Goal: Task Accomplishment & Management: Manage account settings

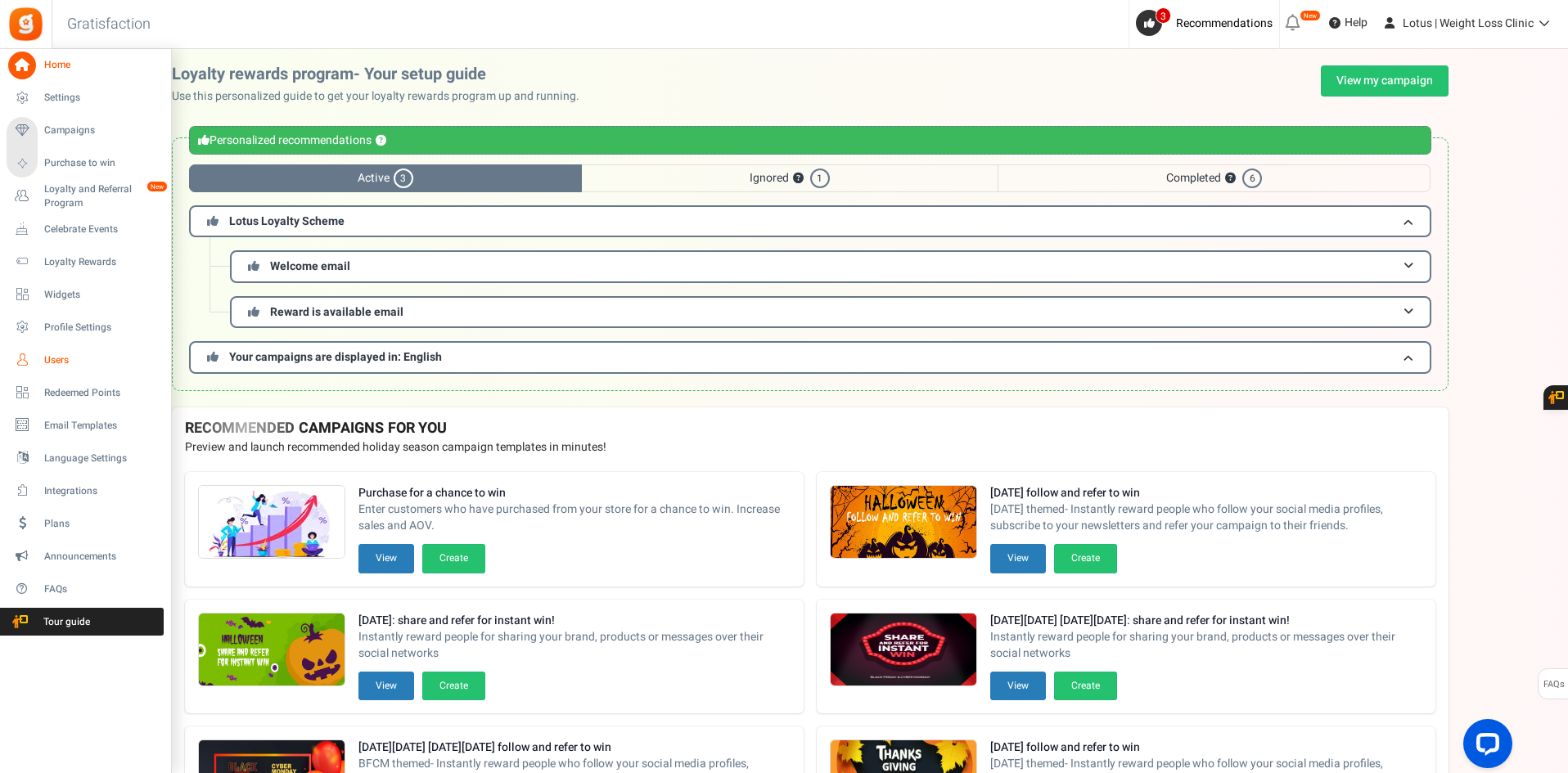
click at [59, 365] on span "Users" at bounding box center [101, 361] width 114 height 14
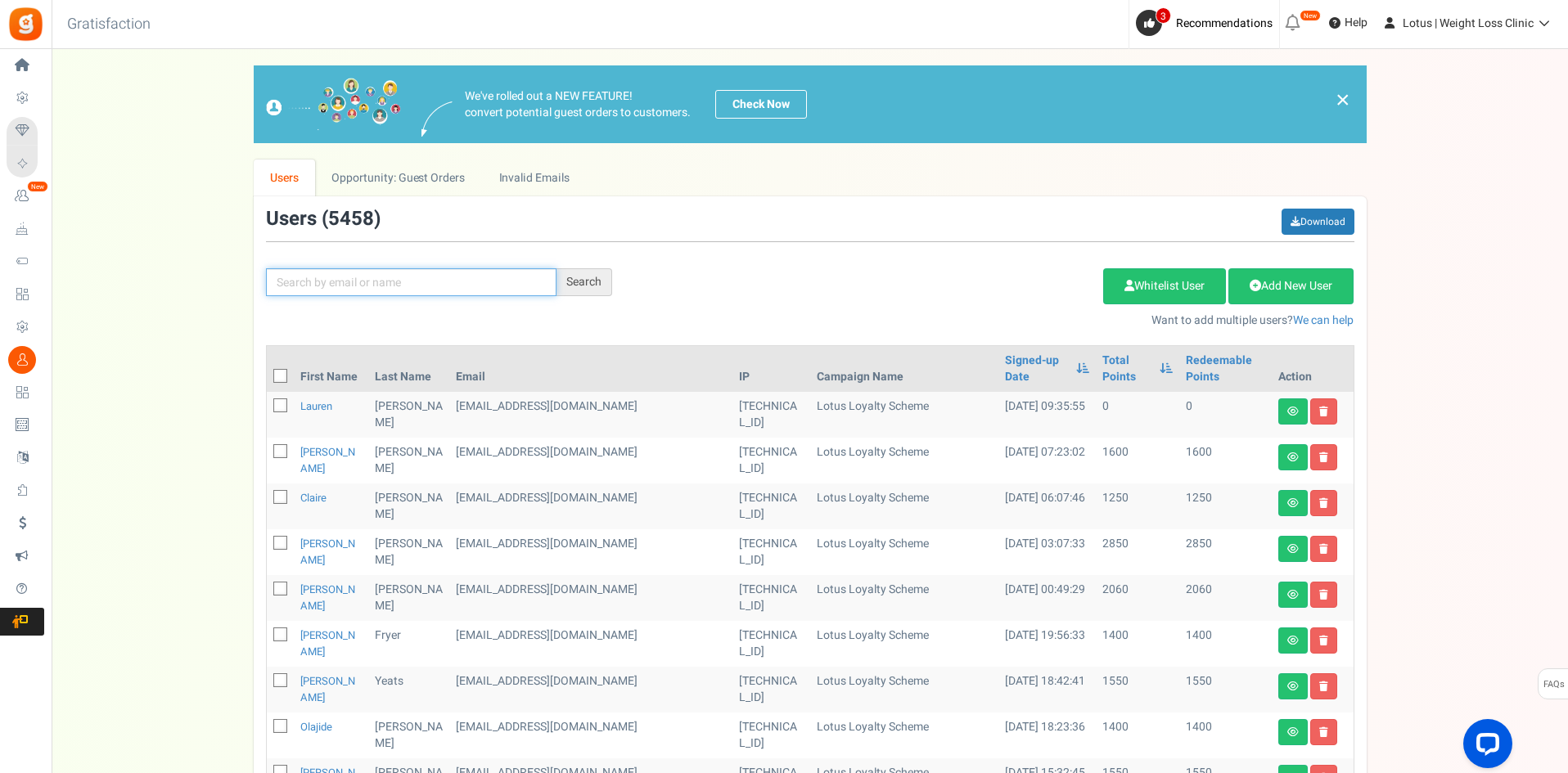
click at [297, 291] on input "text" at bounding box center [412, 281] width 291 height 27
paste input "[EMAIL_ADDRESS][DOMAIN_NAME]"
type input "[EMAIL_ADDRESS][DOMAIN_NAME]"
click at [585, 286] on div "Search" at bounding box center [584, 281] width 56 height 27
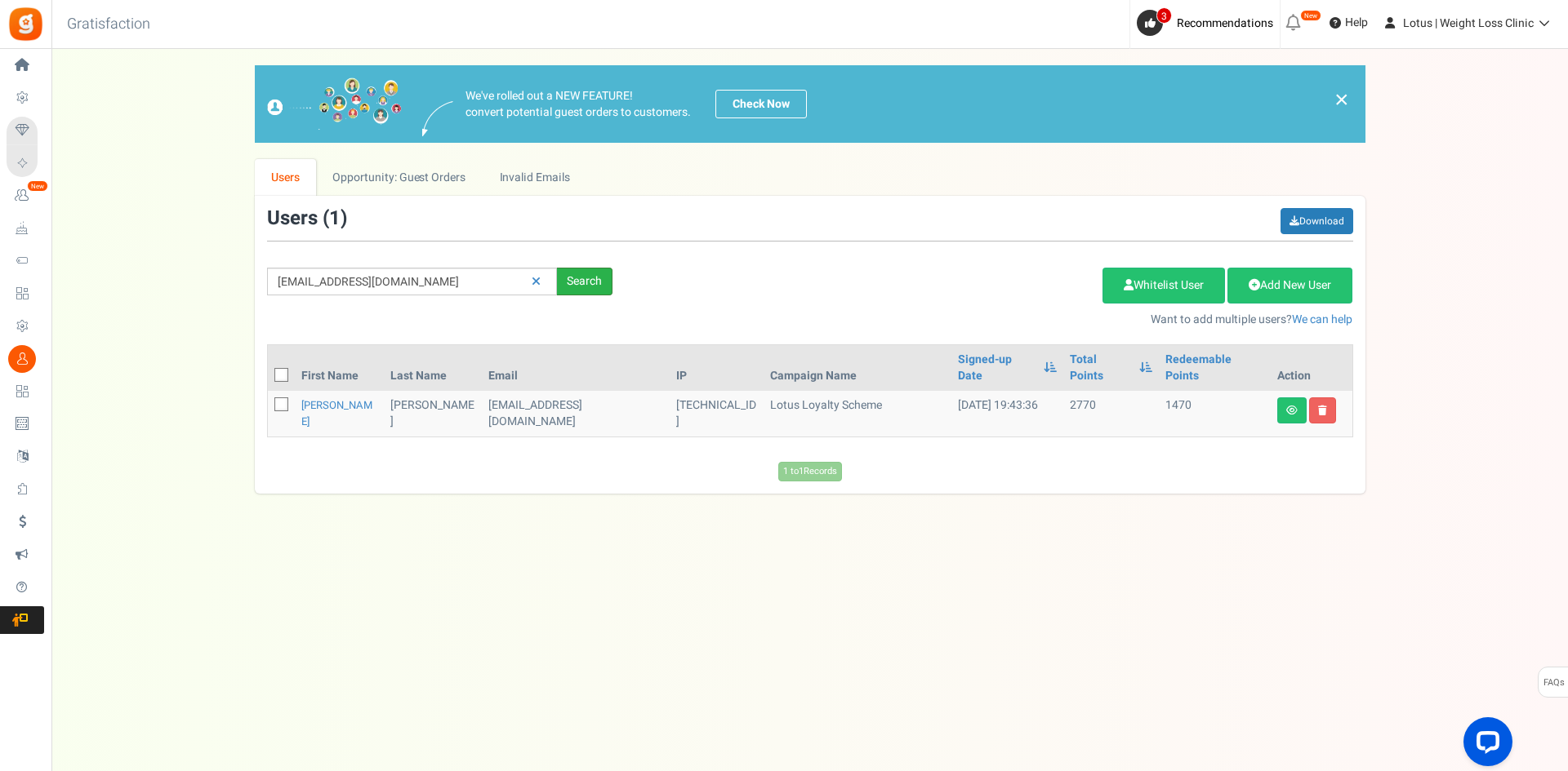
click at [590, 289] on div "Search" at bounding box center [584, 281] width 56 height 27
click at [322, 397] on link "[PERSON_NAME]" at bounding box center [336, 413] width 71 height 32
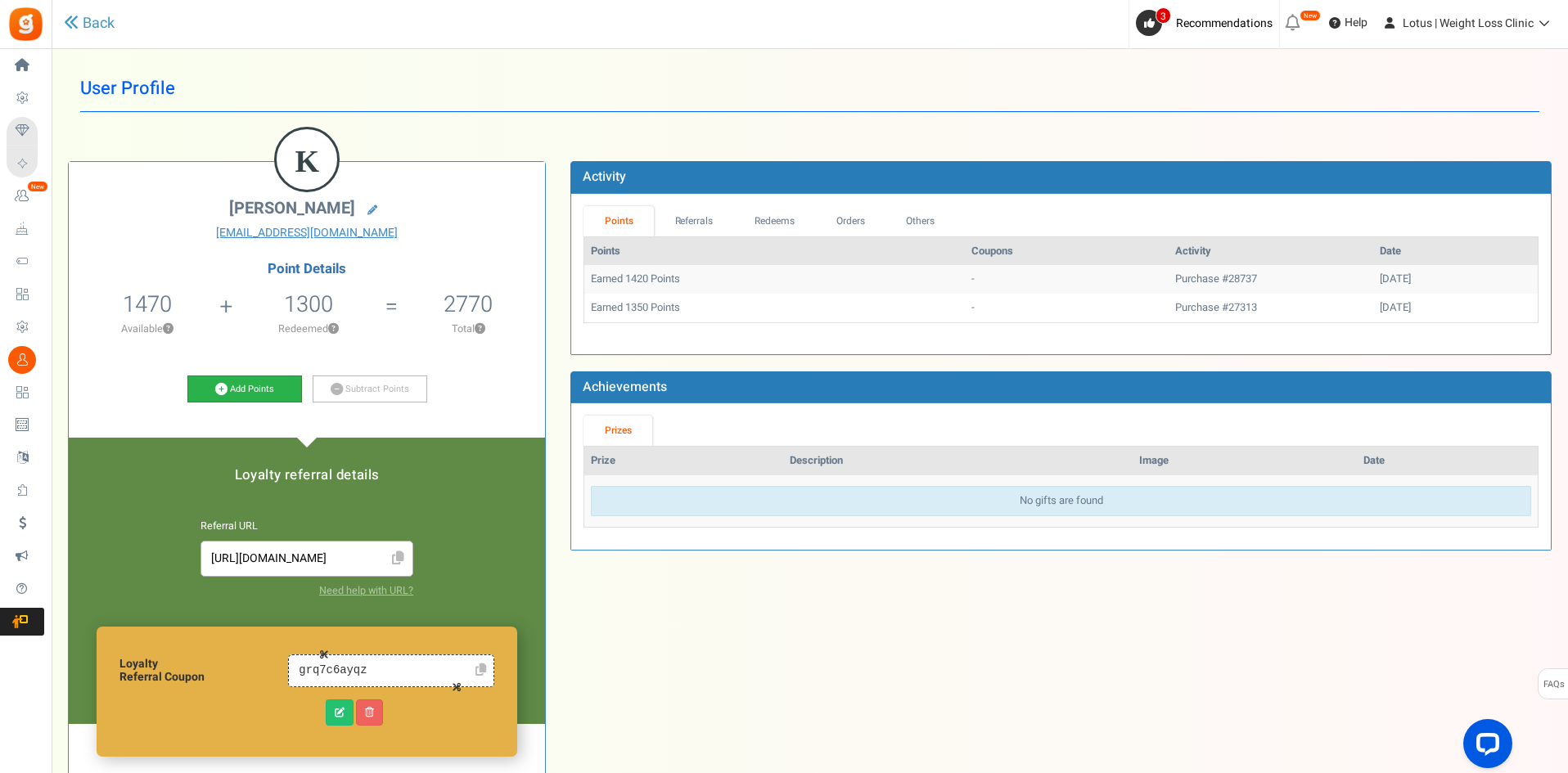
click at [237, 385] on link "Add Points" at bounding box center [244, 389] width 114 height 27
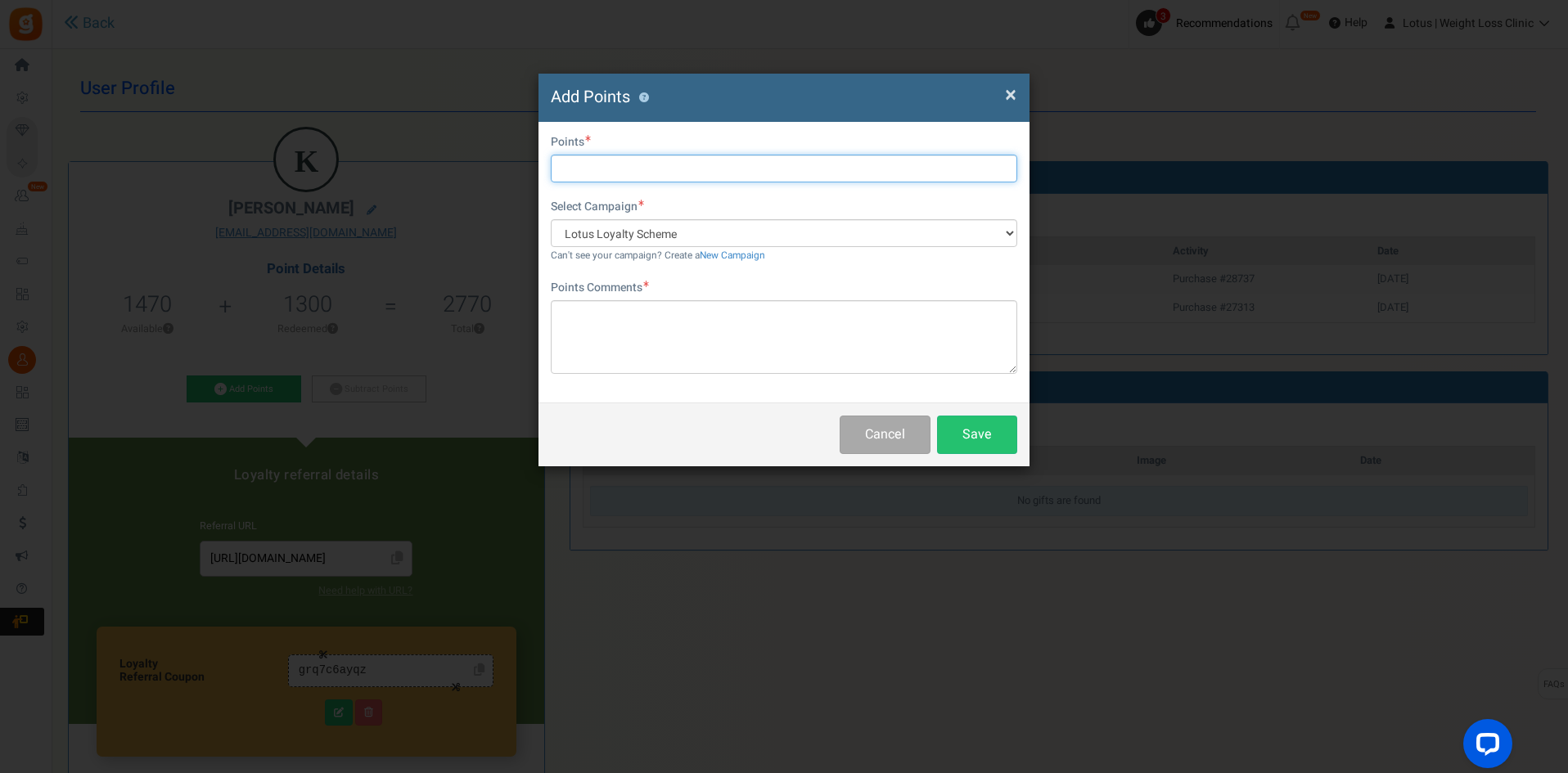
click at [565, 176] on input "text" at bounding box center [784, 168] width 466 height 27
type input "1000"
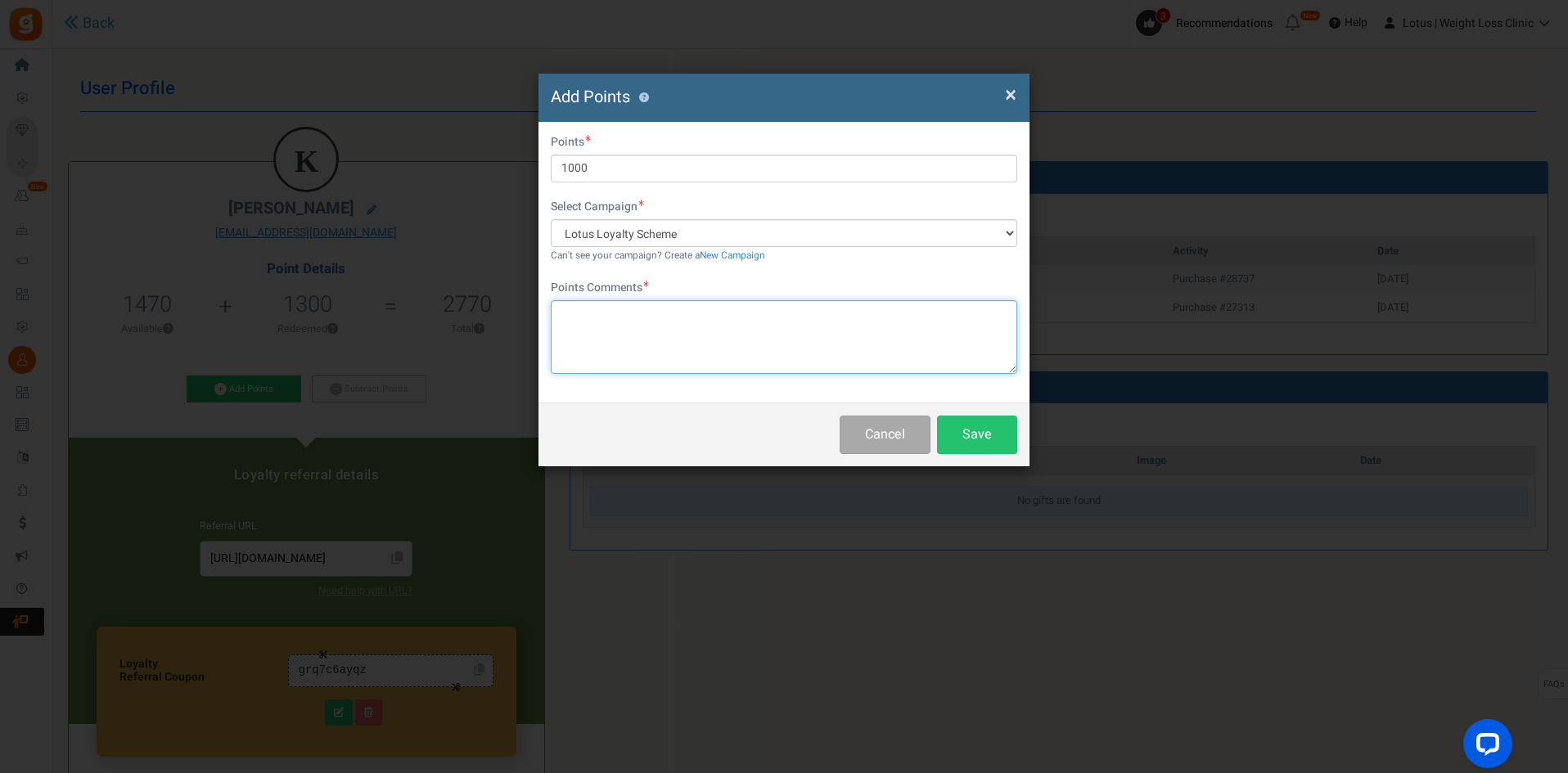
click at [565, 323] on textarea at bounding box center [784, 337] width 466 height 74
type textarea "Dose amendment"
click at [949, 428] on button "Save" at bounding box center [977, 434] width 80 height 39
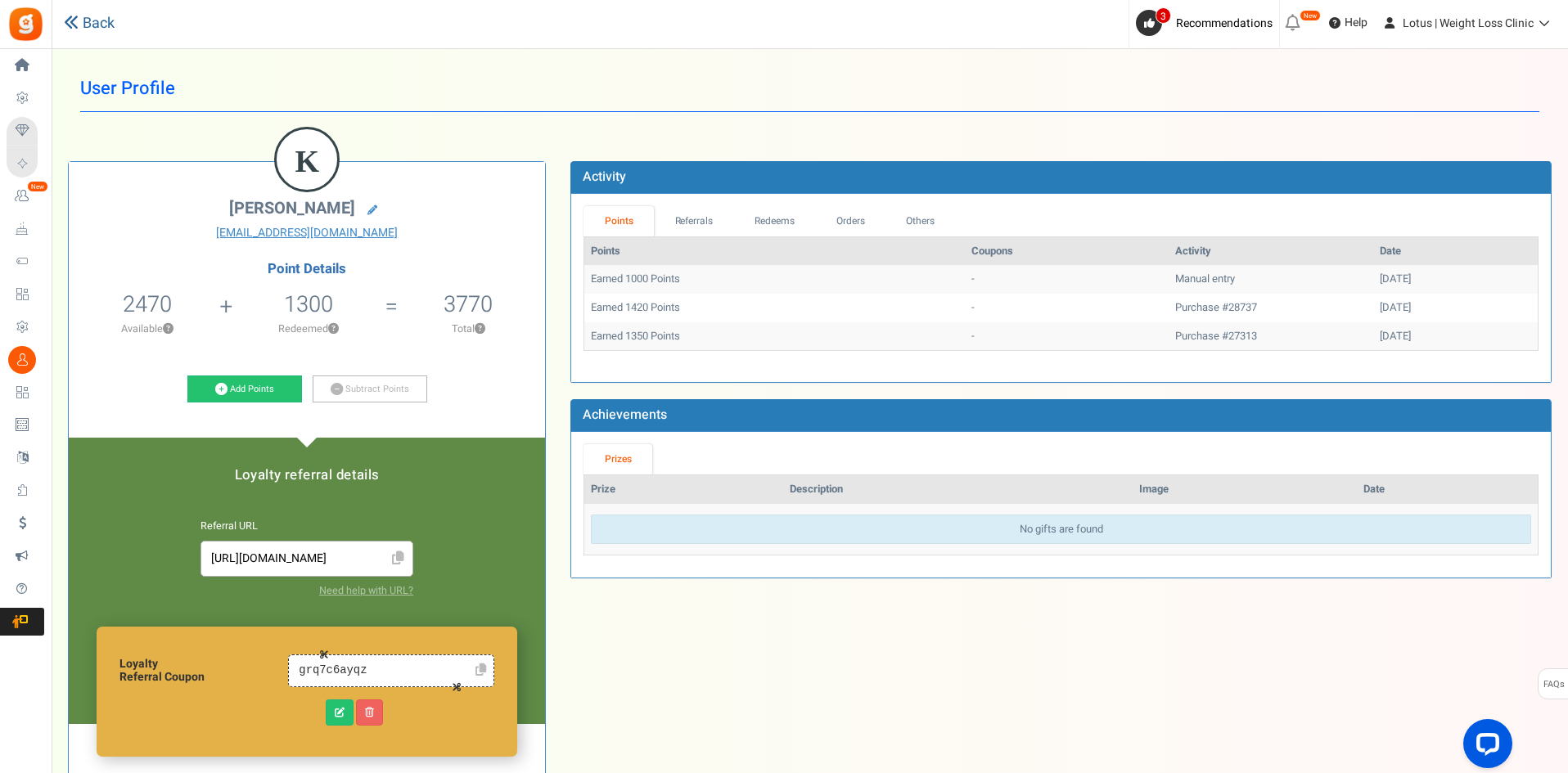
click at [109, 22] on link "Back" at bounding box center [90, 24] width 51 height 22
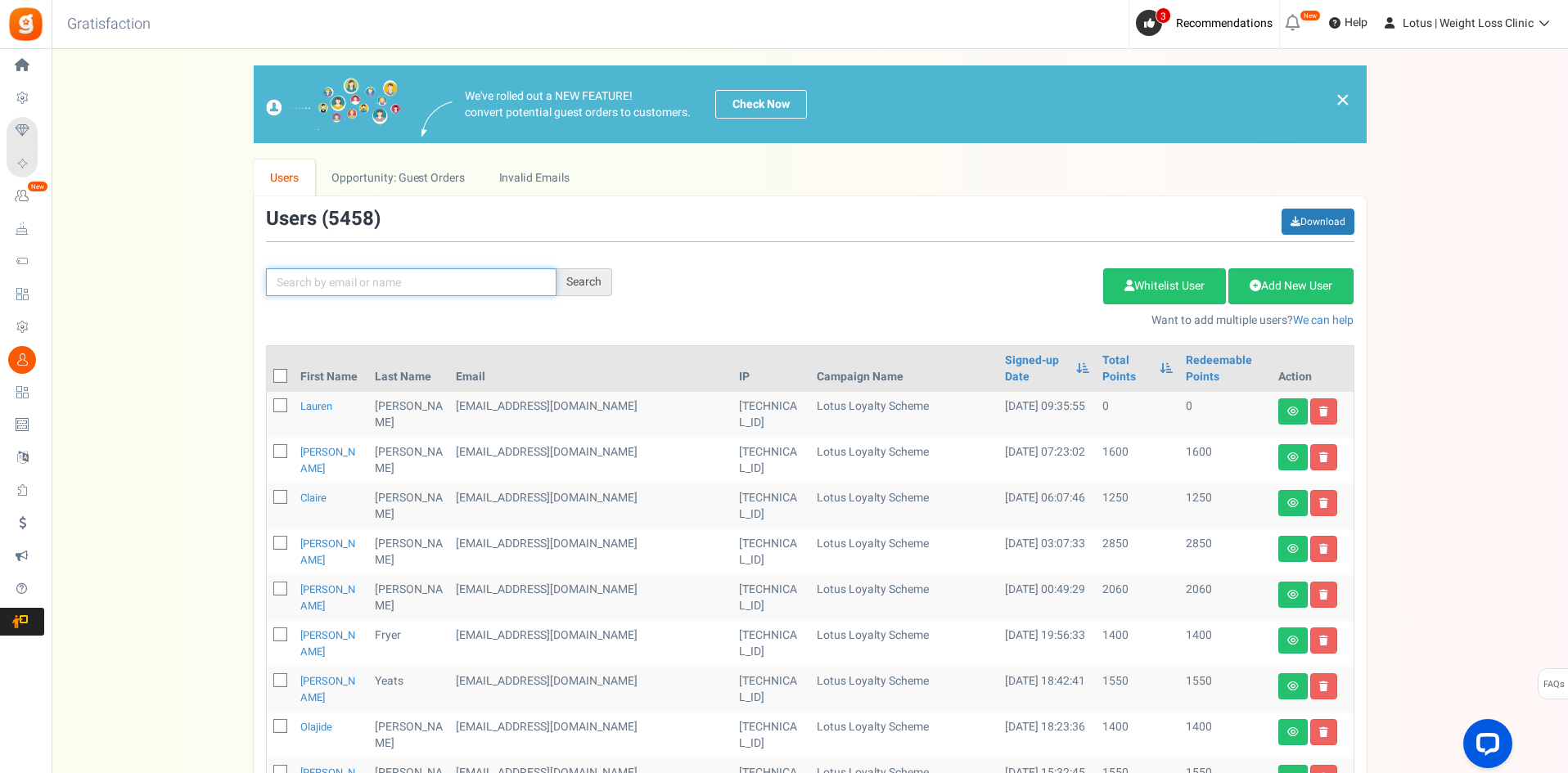
click at [346, 280] on input "text" at bounding box center [412, 281] width 291 height 27
paste input "[EMAIL_ADDRESS][DOMAIN_NAME]"
type input "[EMAIL_ADDRESS][DOMAIN_NAME]"
click at [576, 281] on div "Search" at bounding box center [584, 281] width 56 height 27
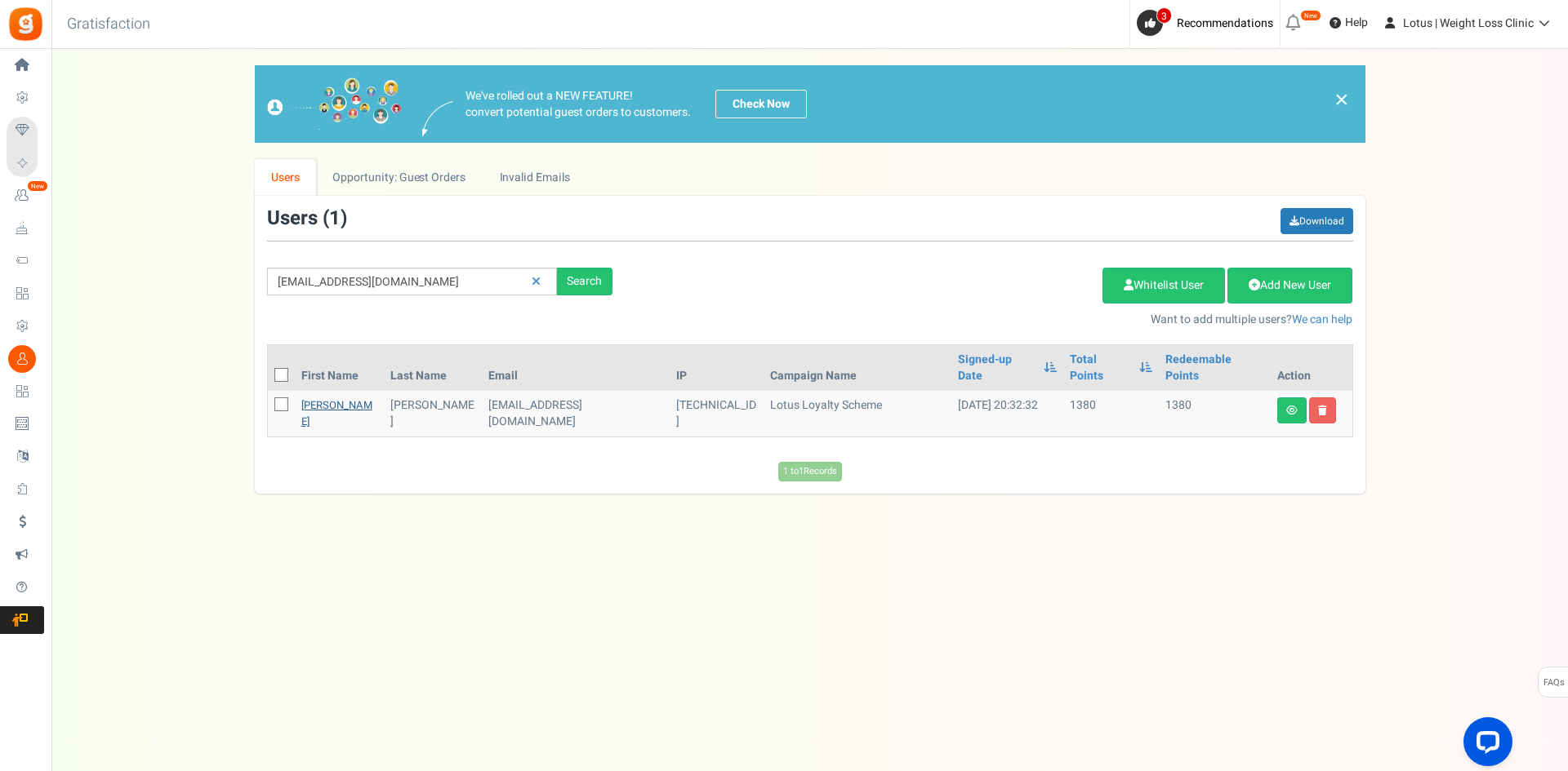
click at [310, 397] on link "[PERSON_NAME]" at bounding box center [336, 413] width 71 height 32
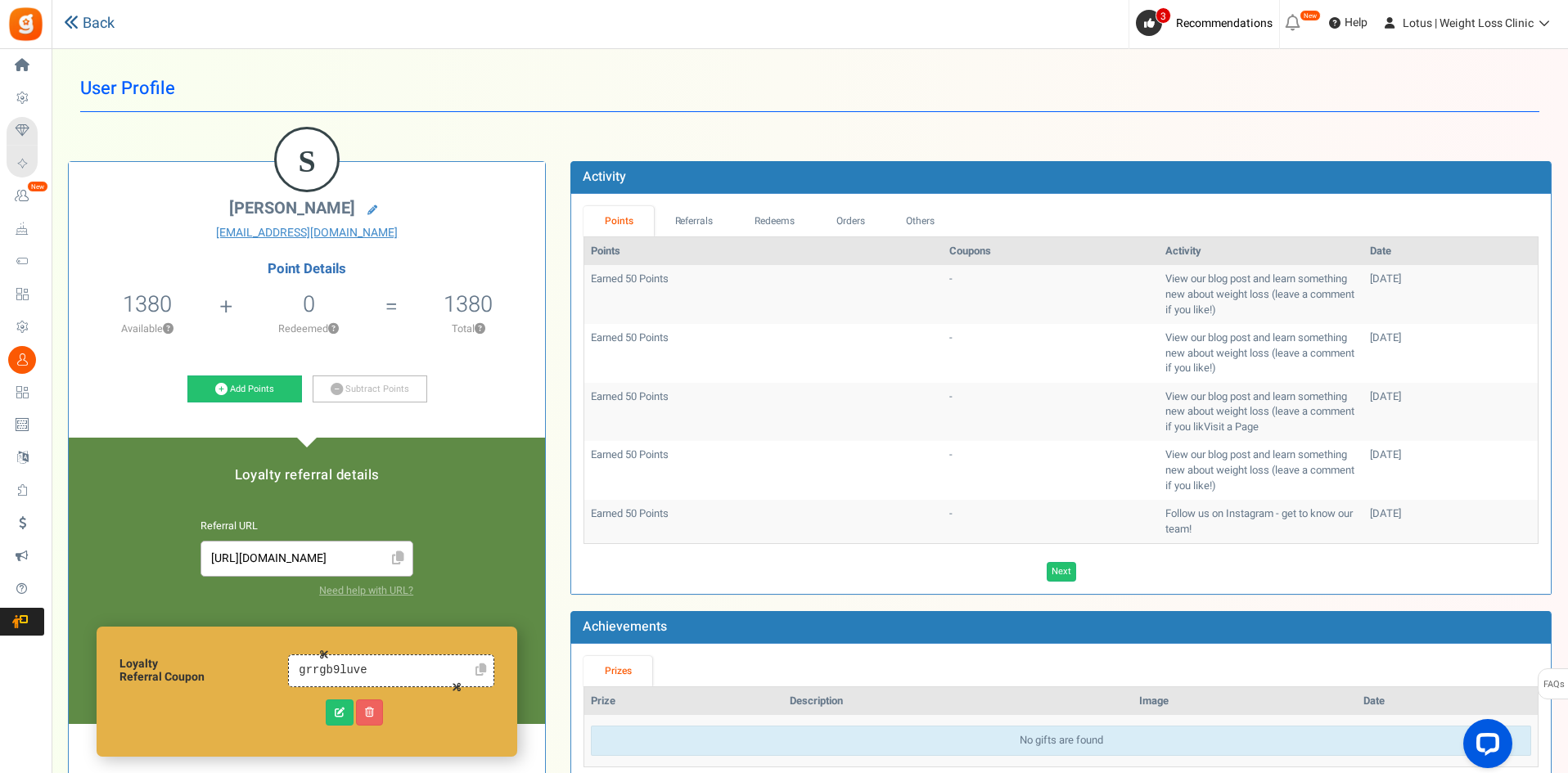
click at [93, 24] on link "Back" at bounding box center [90, 24] width 51 height 22
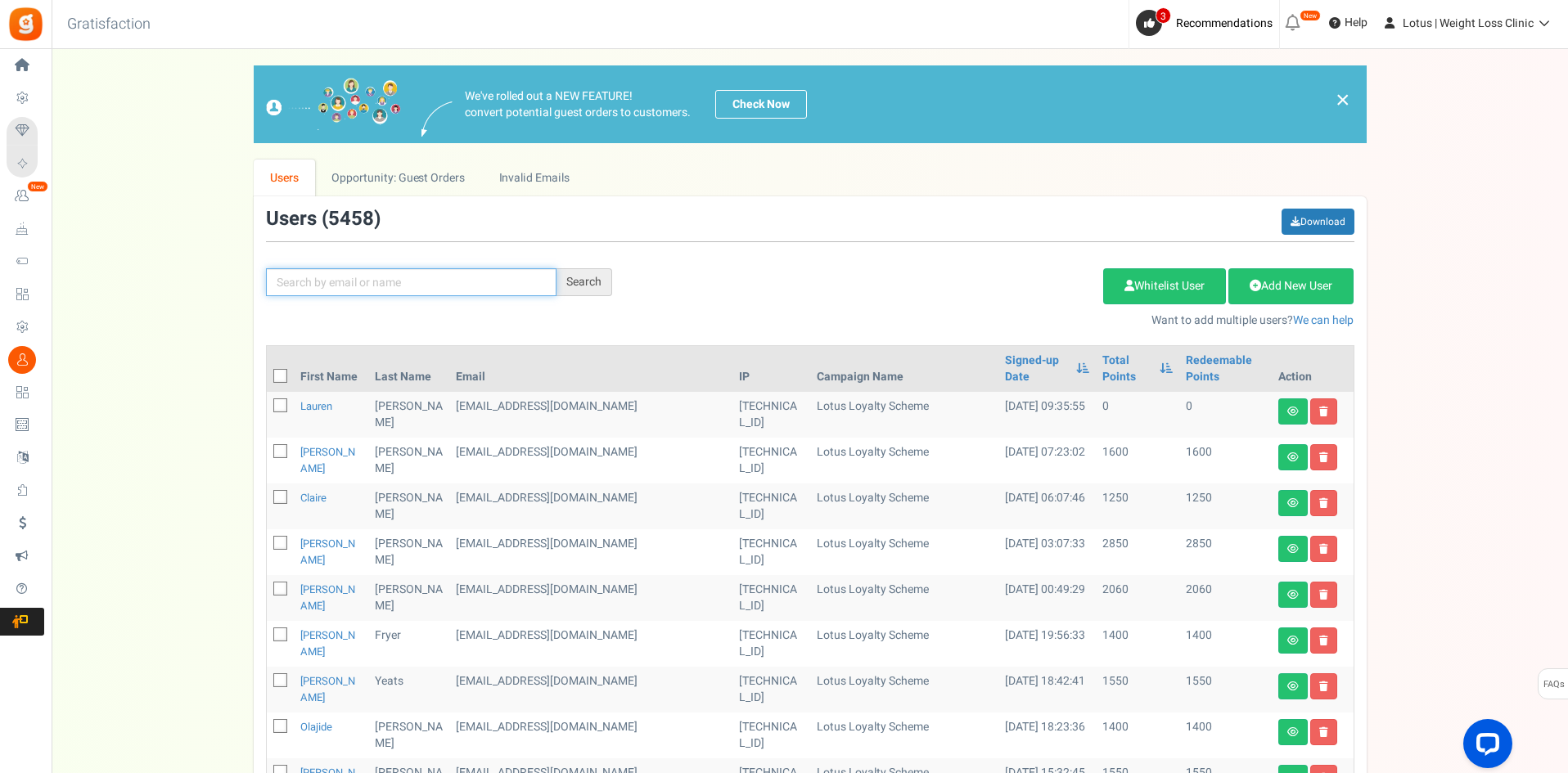
click at [275, 279] on input "text" at bounding box center [412, 281] width 291 height 27
click at [371, 285] on input "text" at bounding box center [412, 281] width 291 height 27
paste input "[EMAIL_ADDRESS][DOMAIN_NAME]"
type input "[EMAIL_ADDRESS][DOMAIN_NAME]"
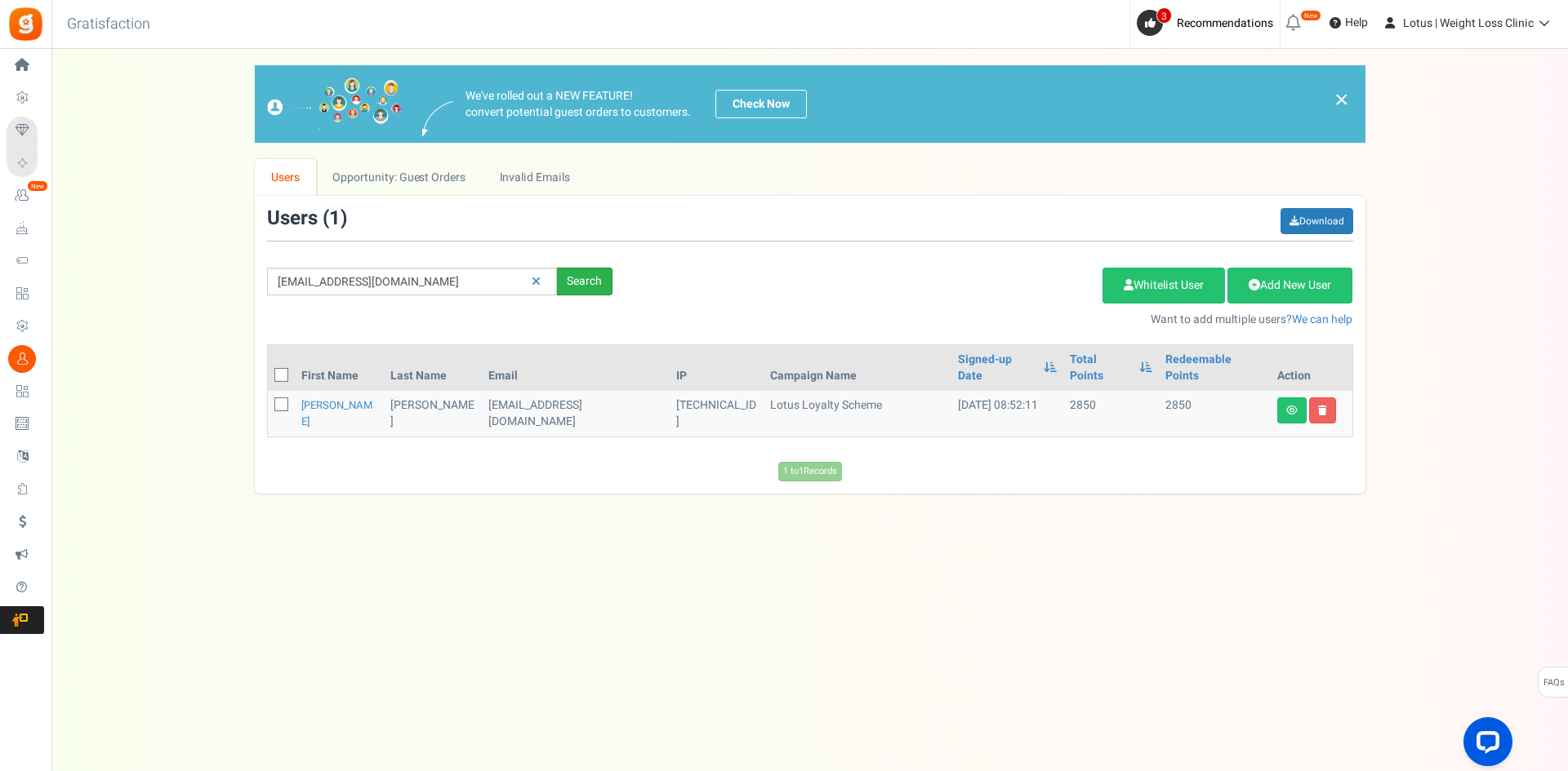
click at [572, 280] on div "Search" at bounding box center [584, 281] width 56 height 27
click at [313, 397] on link "[PERSON_NAME]" at bounding box center [336, 413] width 71 height 32
